Goal: Information Seeking & Learning: Find specific fact

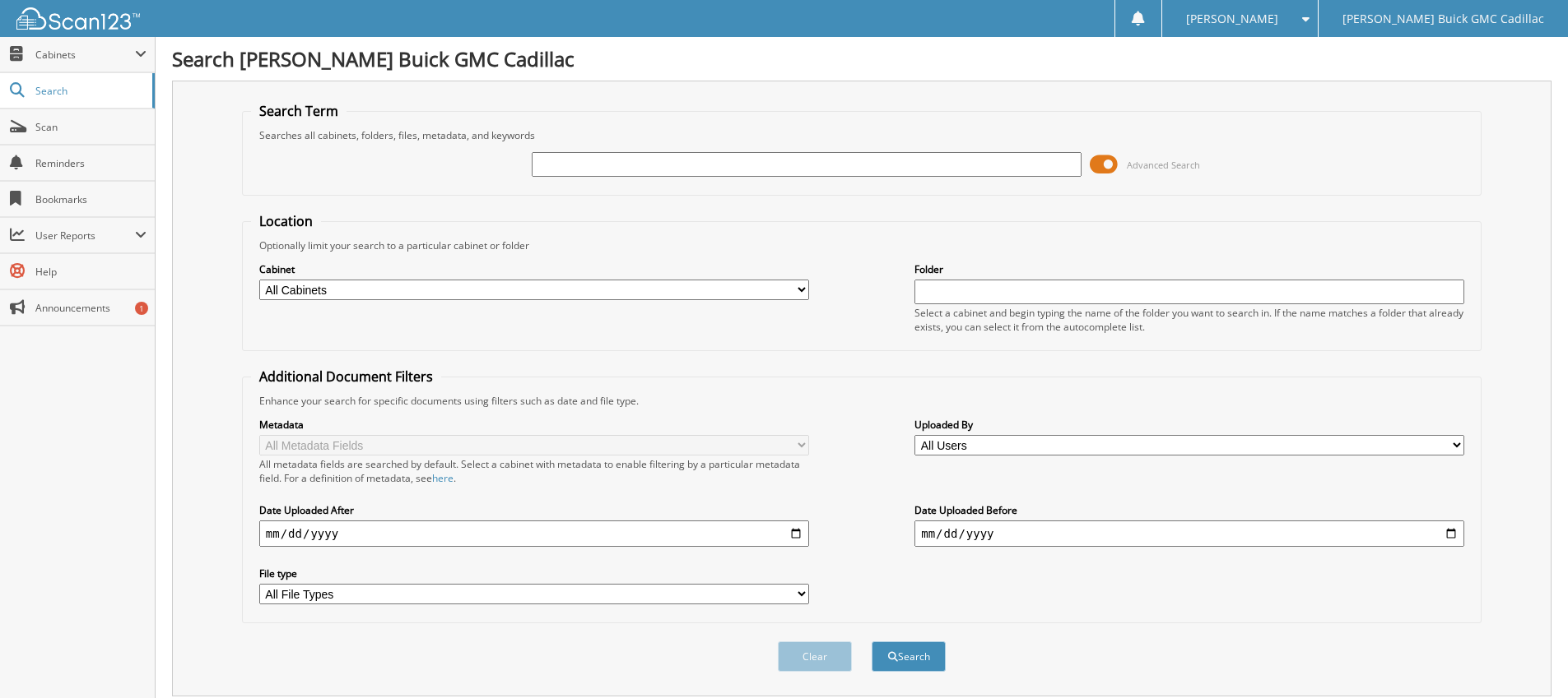
click at [603, 170] on input "text" at bounding box center [806, 165] width 549 height 24
type input "6216986"
click at [872, 641] on button "Search" at bounding box center [908, 657] width 74 height 30
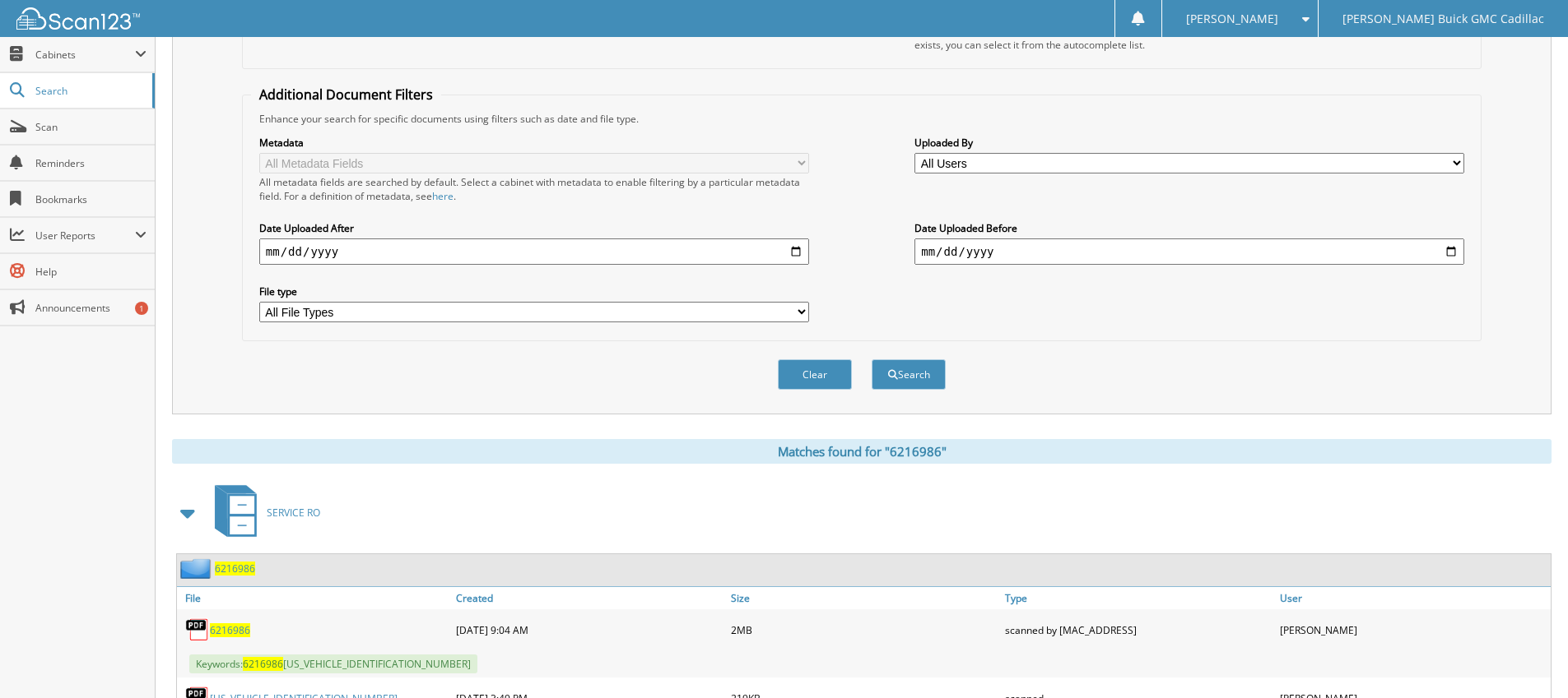
scroll to position [381, 0]
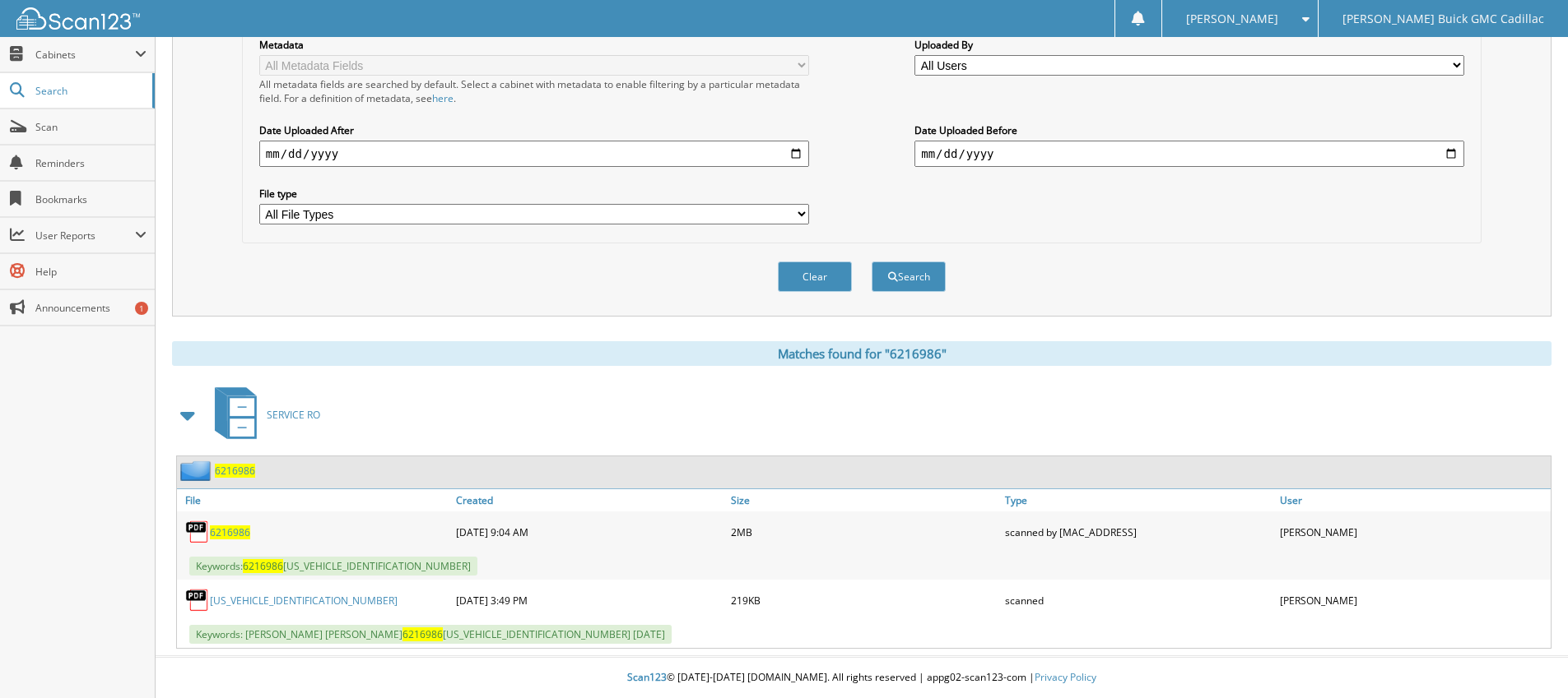
click at [233, 528] on span "6216986" at bounding box center [230, 532] width 41 height 14
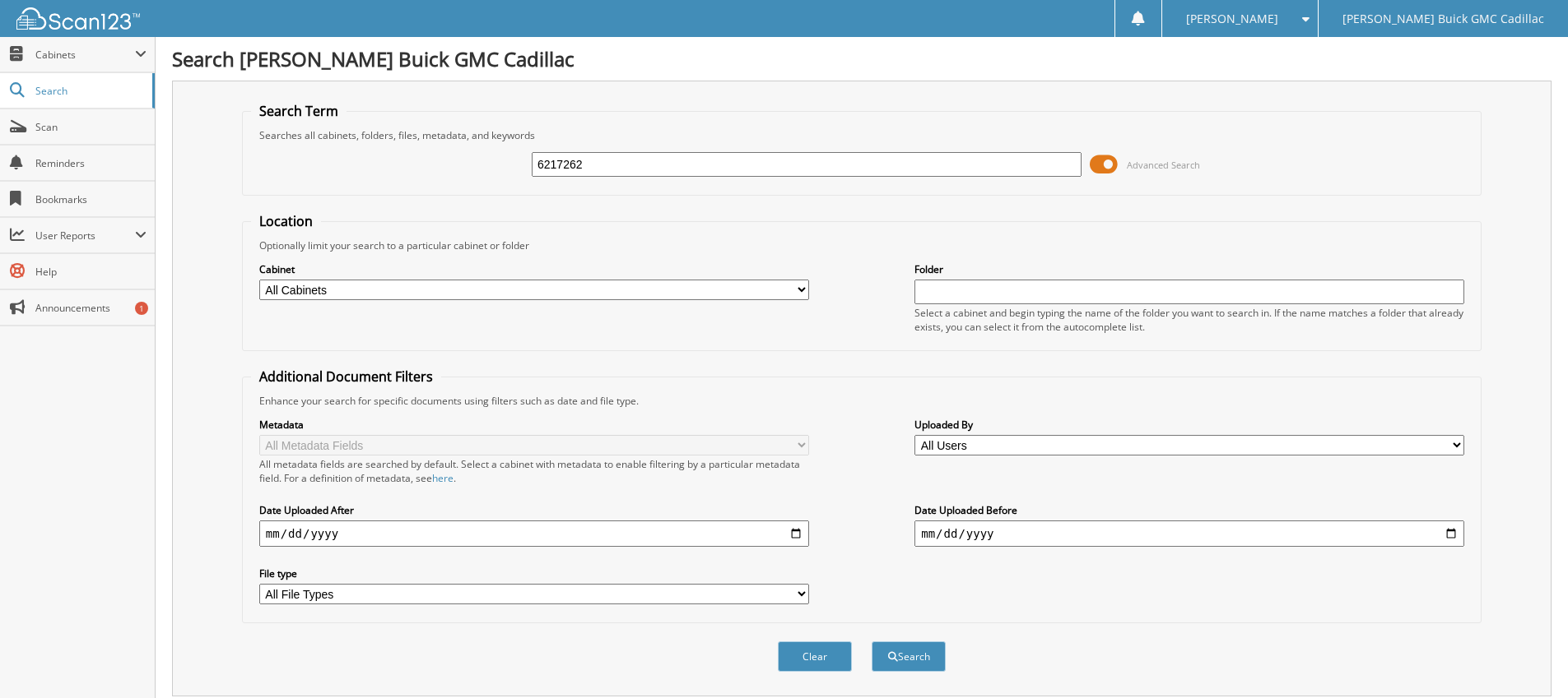
type input "6217262"
click at [872, 641] on button "Search" at bounding box center [908, 657] width 74 height 30
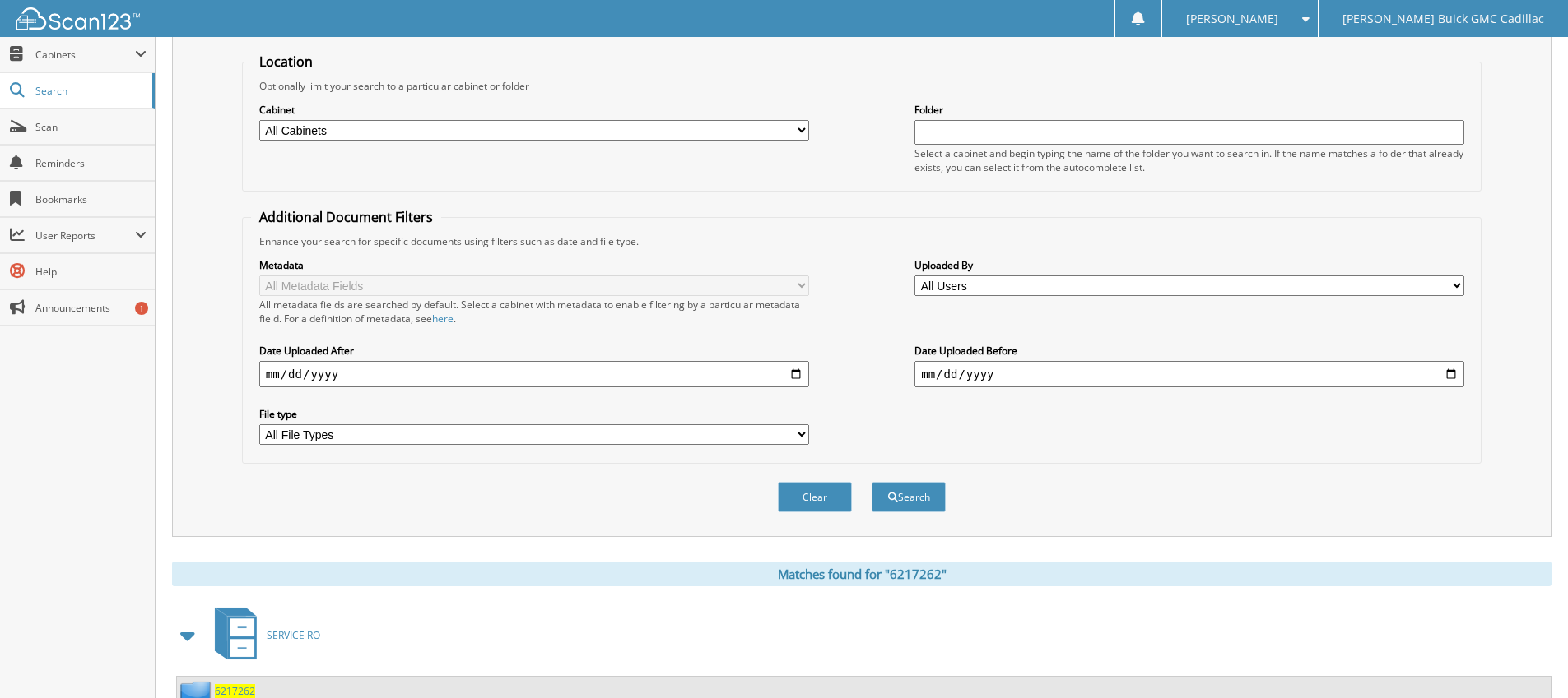
scroll to position [313, 0]
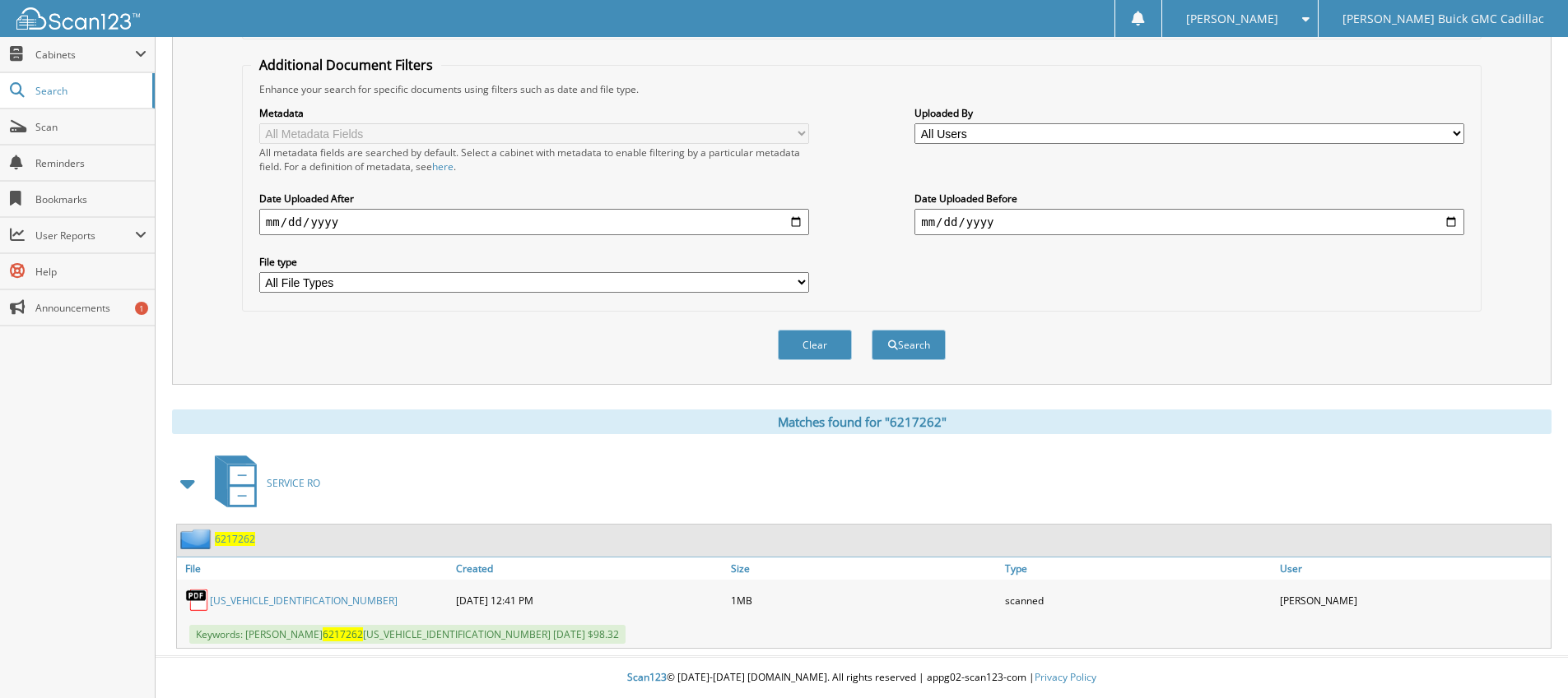
click at [256, 599] on link "[US_VEHICLE_IDENTIFICATION_NUMBER]" at bounding box center [303, 601] width 188 height 14
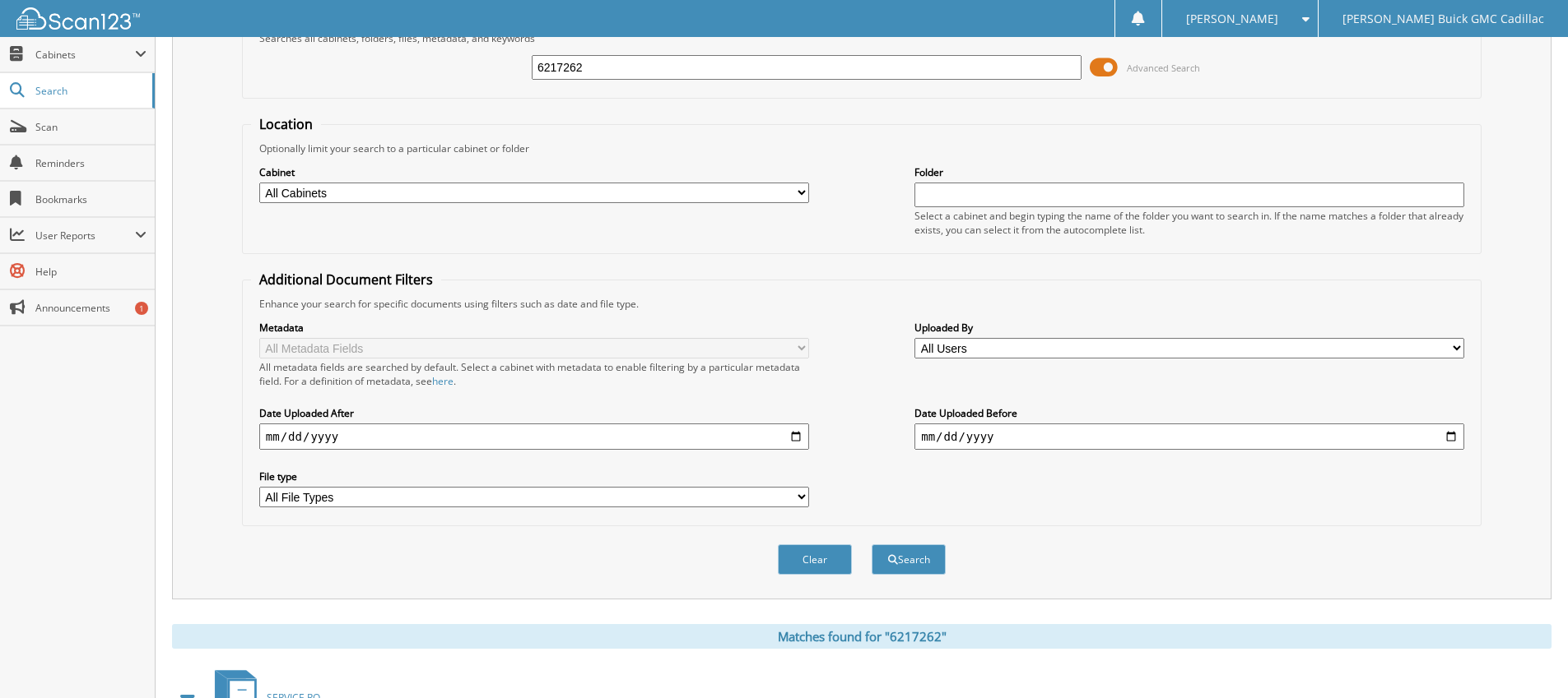
scroll to position [0, 0]
